Goal: Book appointment/travel/reservation

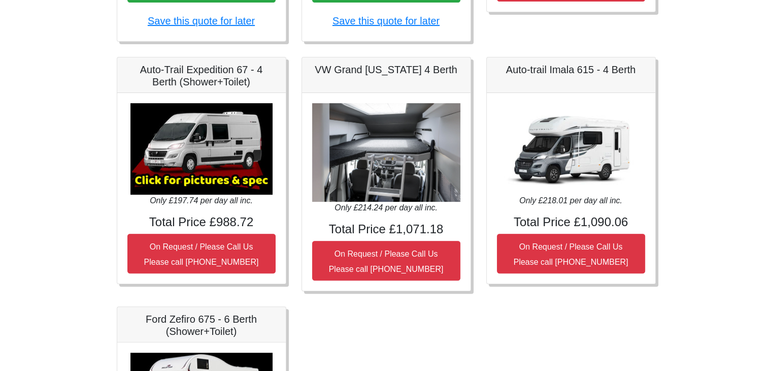
scroll to position [381, 0]
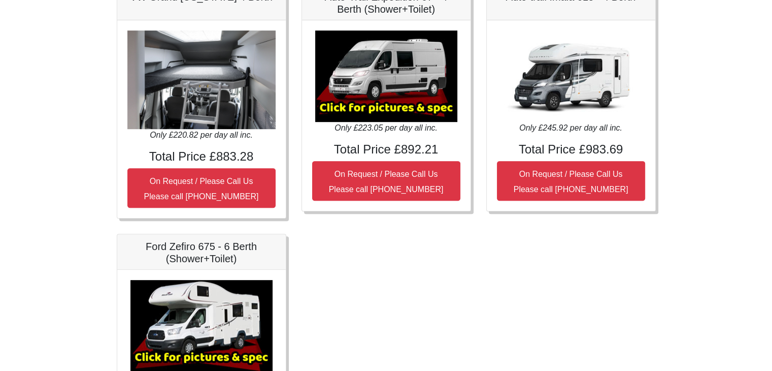
scroll to position [433, 0]
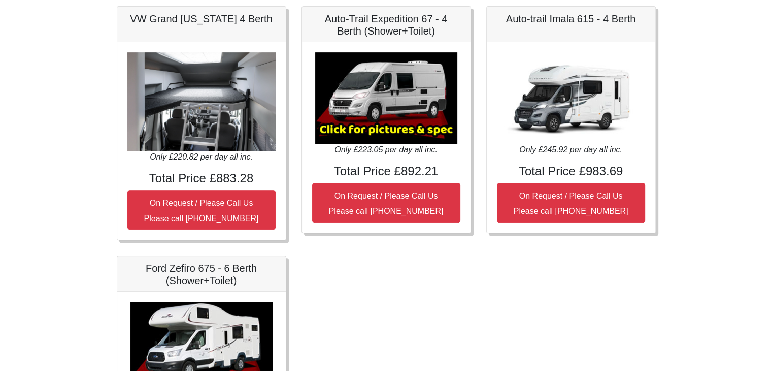
click at [563, 97] on img at bounding box center [571, 97] width 142 height 91
click at [555, 17] on h5 "Auto-trail Imala 615 - 4 Berth" at bounding box center [571, 19] width 148 height 12
click at [517, 104] on img at bounding box center [571, 97] width 142 height 91
click at [602, 94] on img at bounding box center [571, 97] width 142 height 91
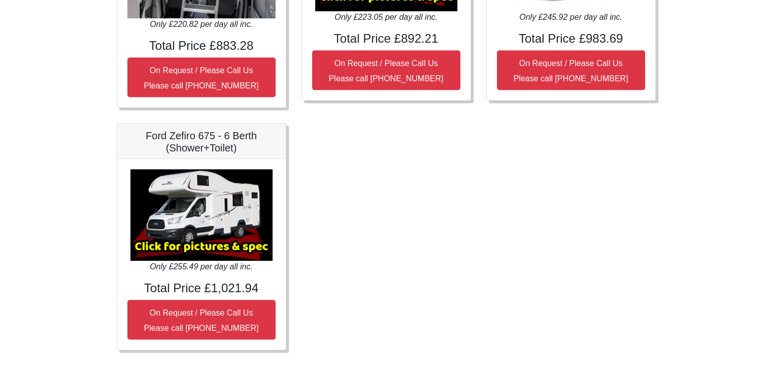
scroll to position [583, 0]
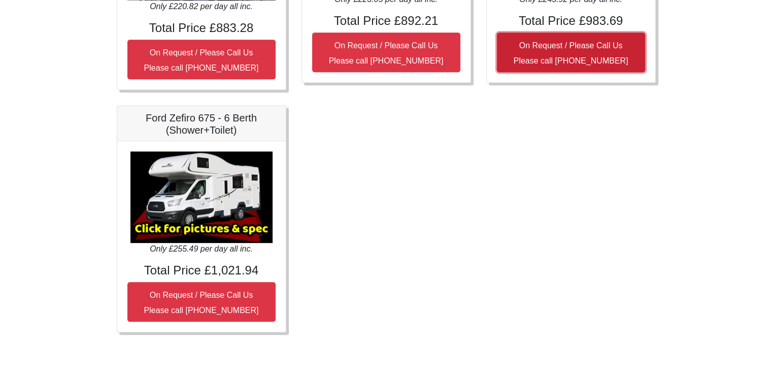
click at [565, 41] on small "On Request / Please Call Us Please call [PHONE_NUMBER]" at bounding box center [571, 53] width 115 height 24
